Goal: Communication & Community: Answer question/provide support

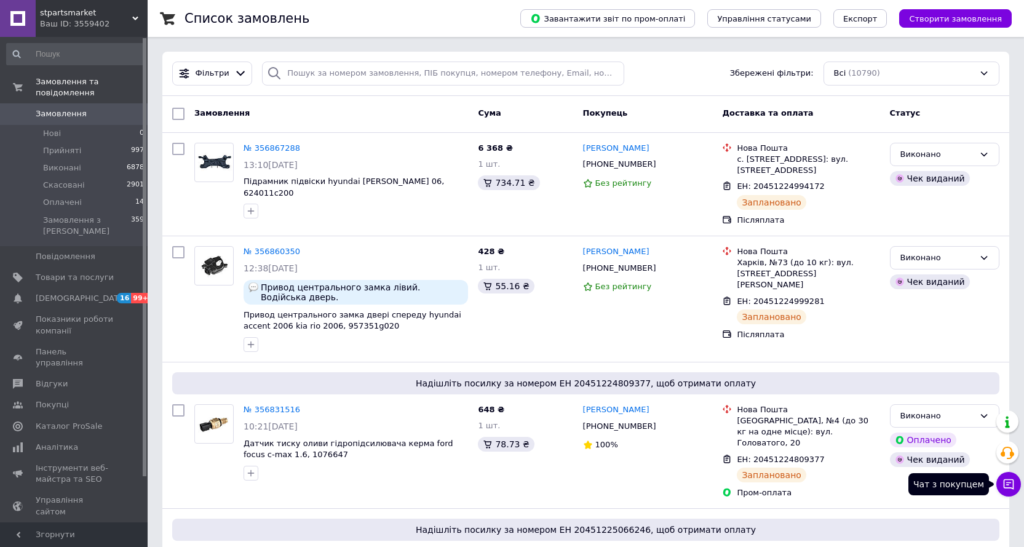
click at [1008, 485] on icon at bounding box center [1009, 484] width 10 height 10
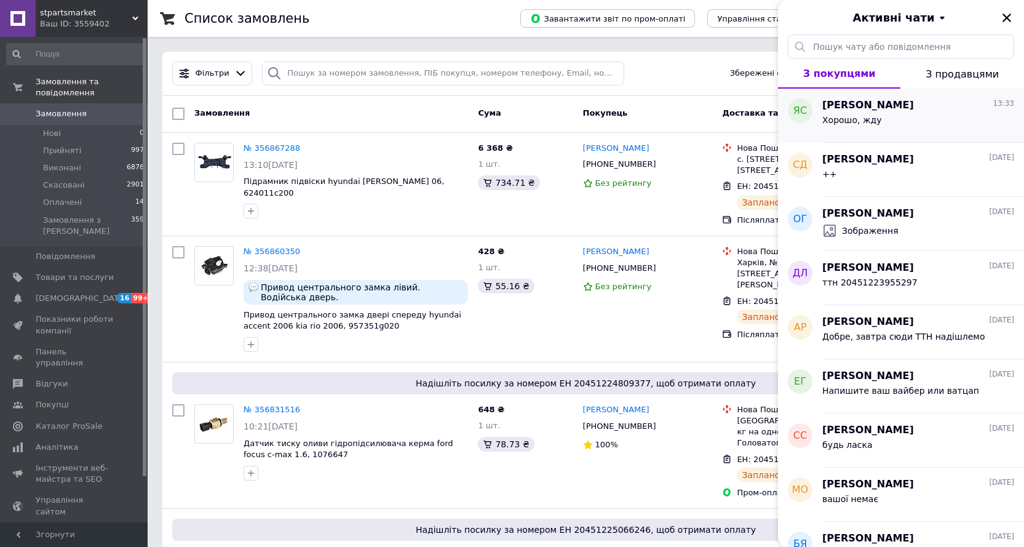
click at [889, 119] on div "Хорошо, жду" at bounding box center [918, 123] width 192 height 20
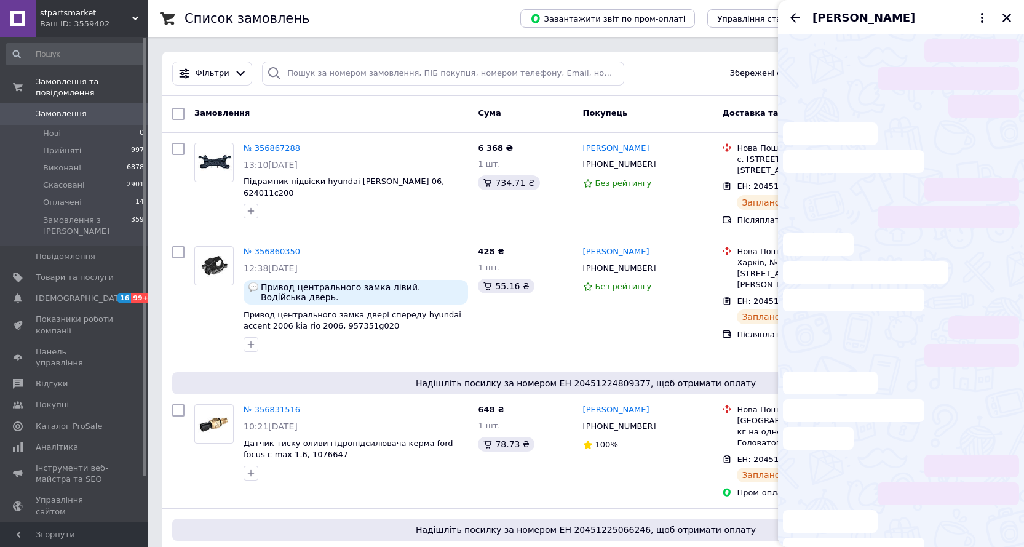
scroll to position [567, 0]
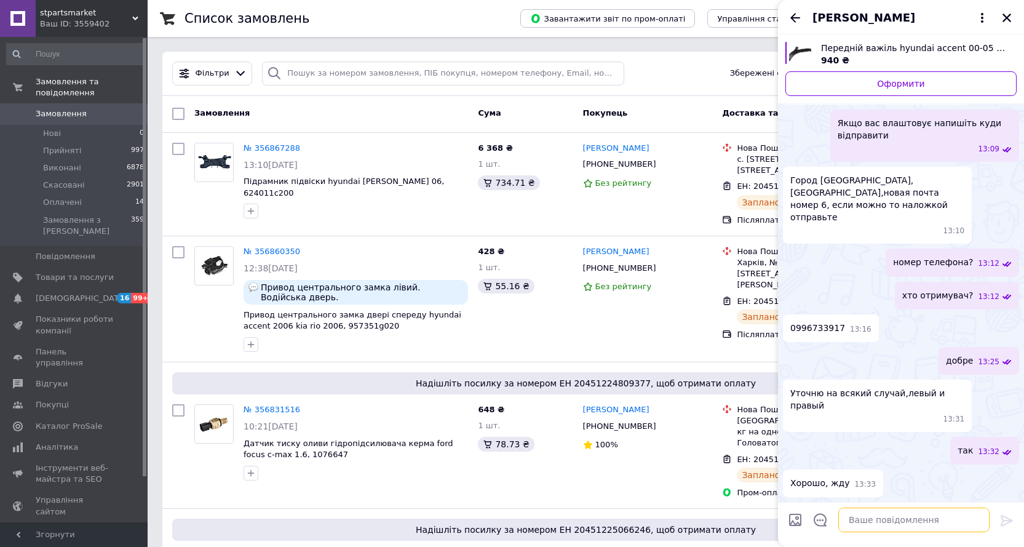
click at [889, 526] on textarea at bounding box center [913, 519] width 151 height 25
paste textarea "20451225298391"
type textarea "ттн 20451225298391"
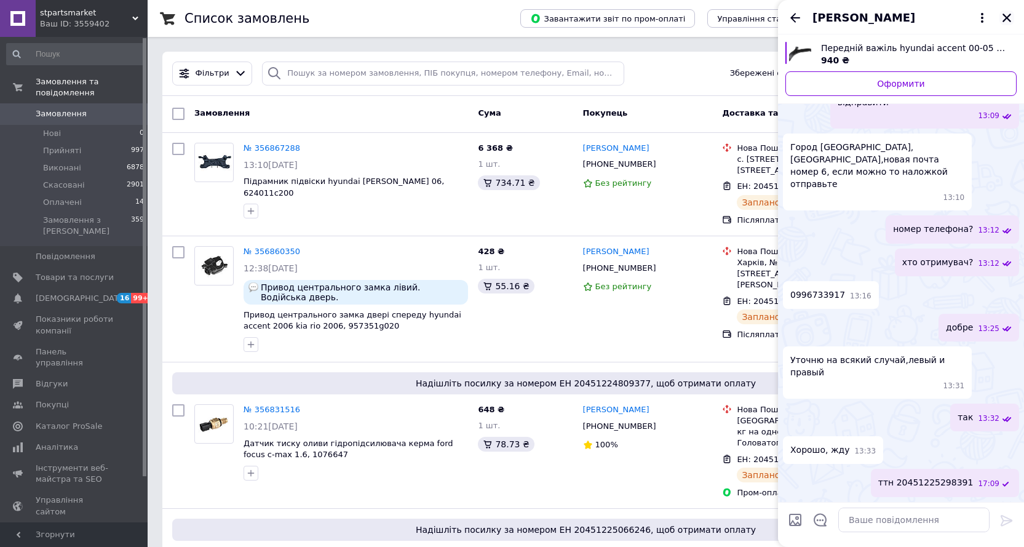
click at [1010, 16] on icon "Закрити" at bounding box center [1006, 17] width 11 height 11
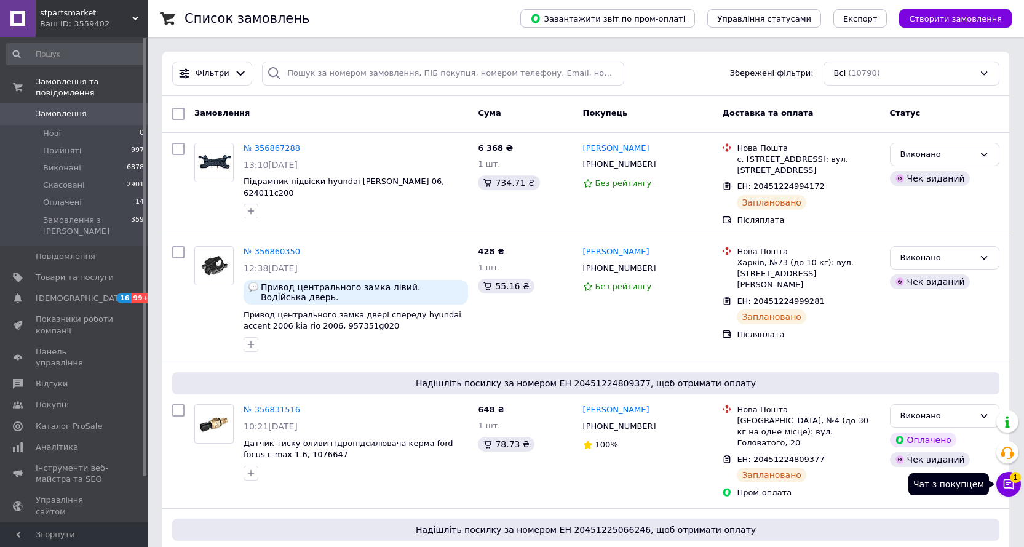
click at [1010, 490] on button "Чат з покупцем 1" at bounding box center [1008, 484] width 25 height 25
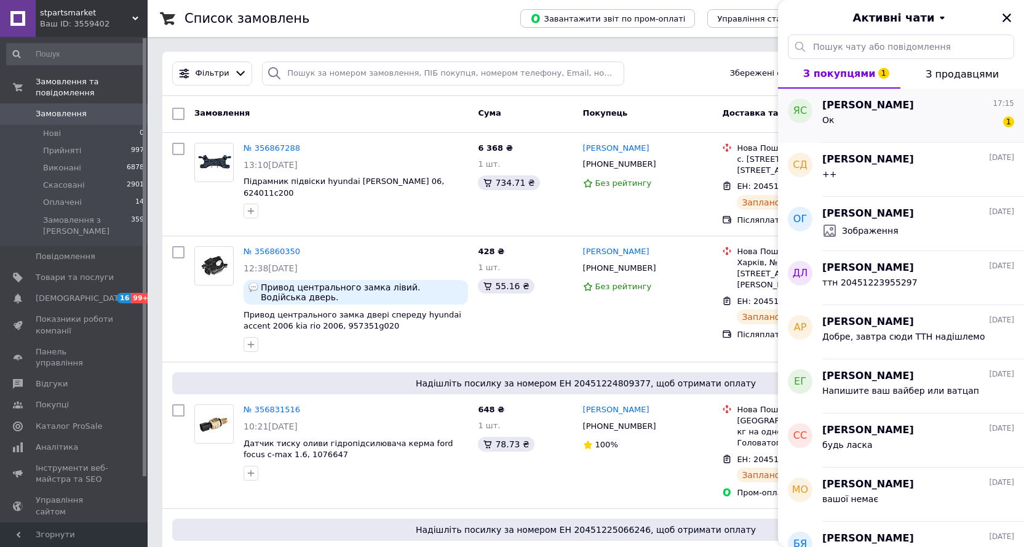
click at [868, 122] on div "Ок 1" at bounding box center [918, 123] width 192 height 20
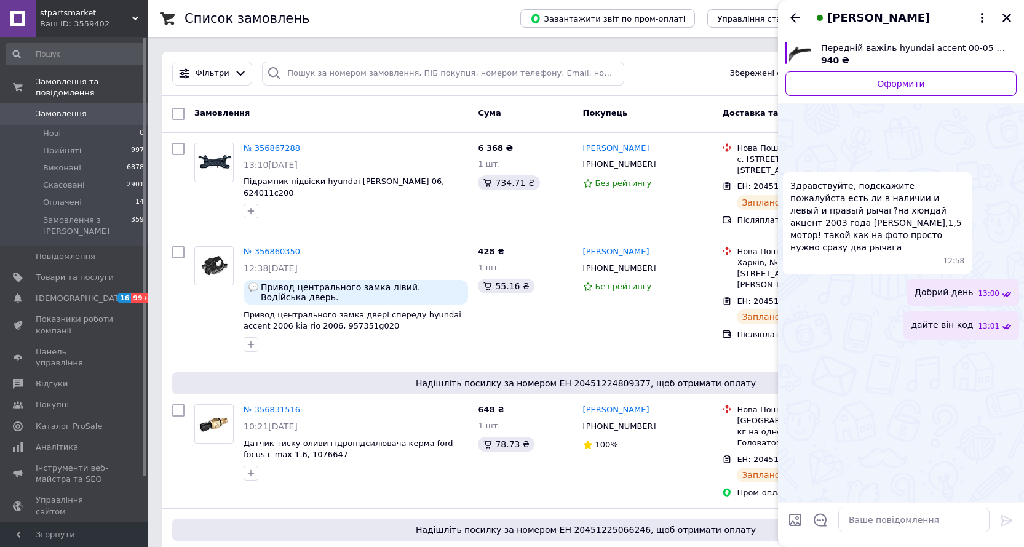
scroll to position [655, 0]
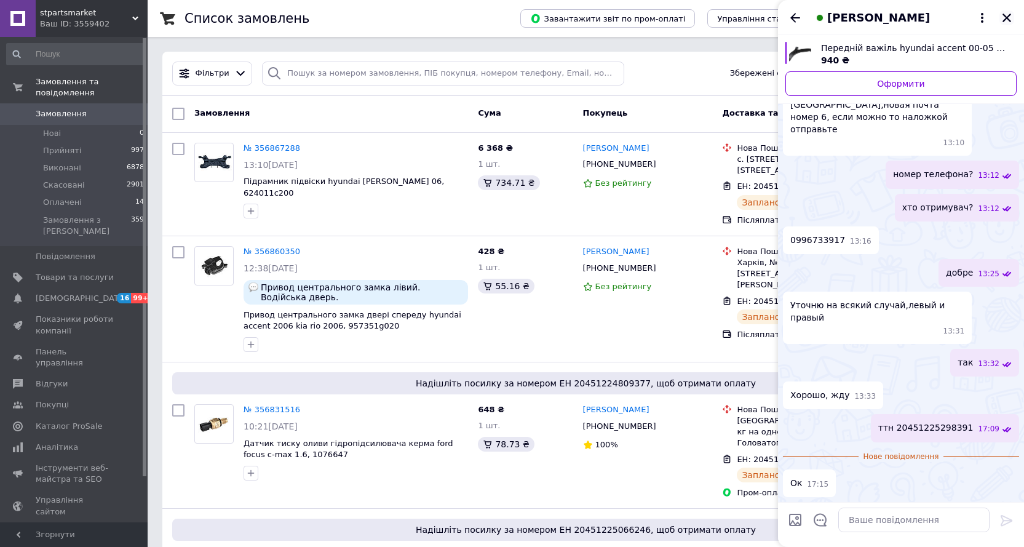
click at [1005, 18] on icon "Закрити" at bounding box center [1006, 18] width 9 height 9
